Goal: Information Seeking & Learning: Find specific fact

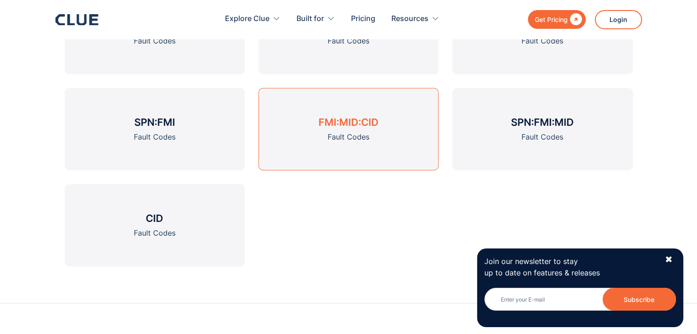
scroll to position [1188, 0]
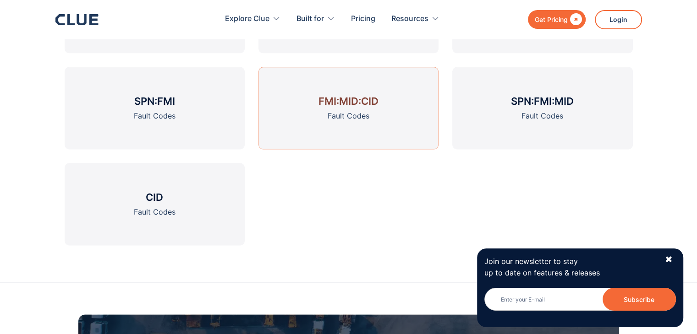
click at [379, 129] on link "FMI:MID:CID Fault Codes" at bounding box center [348, 108] width 180 height 82
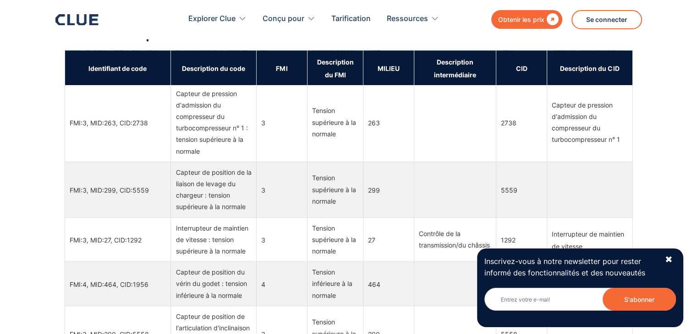
scroll to position [4809, 0]
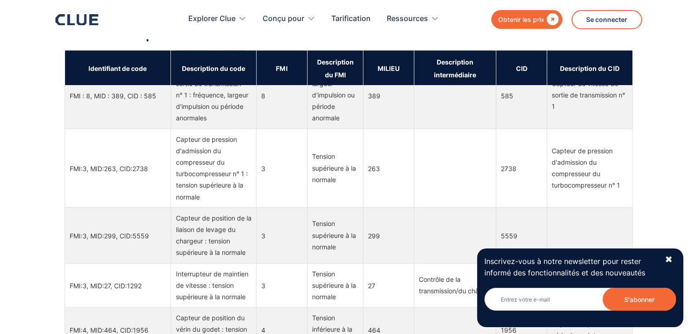
click at [553, 110] on font "Capteur de vitesse de sortie de transmission n° 1" at bounding box center [587, 95] width 73 height 31
click at [568, 113] on div "Capteur de vitesse de sortie de transmission n° 1" at bounding box center [589, 95] width 76 height 35
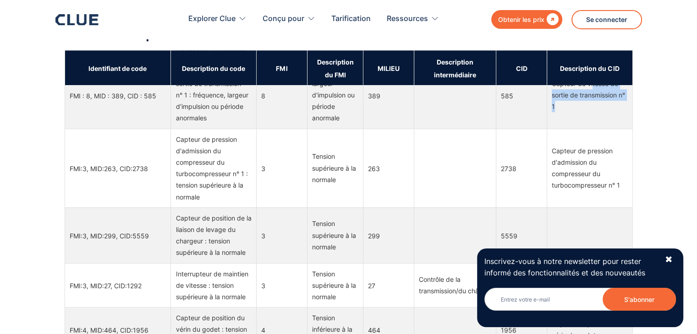
click at [568, 113] on div "Capteur de vitesse de sortie de transmission n° 1" at bounding box center [589, 95] width 76 height 35
click at [574, 110] on font "Capteur de vitesse de sortie de transmission n° 1" at bounding box center [587, 95] width 73 height 31
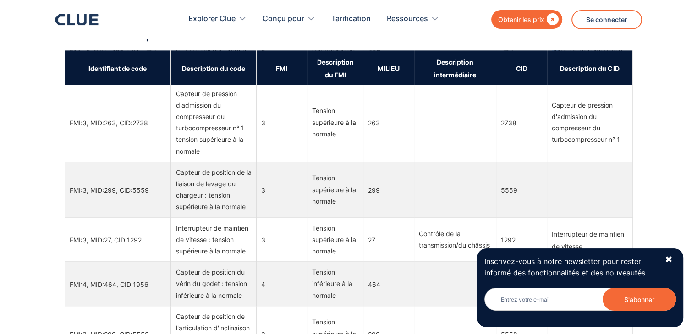
scroll to position [4763, 0]
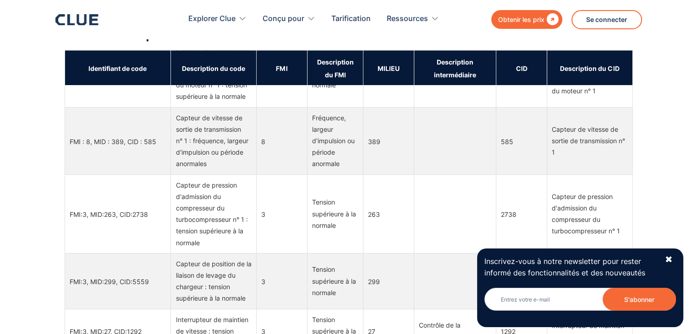
click at [103, 174] on td "FMI : 8, MID : 389, CID : 585" at bounding box center [118, 140] width 106 height 67
click at [560, 156] on font "Capteur de vitesse de sortie de transmission n° 1" at bounding box center [587, 140] width 73 height 31
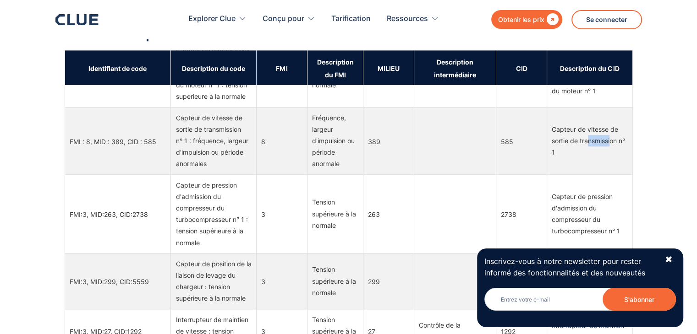
click at [560, 156] on font "Capteur de vitesse de sortie de transmission n° 1" at bounding box center [587, 140] width 73 height 31
